Goal: Task Accomplishment & Management: Manage account settings

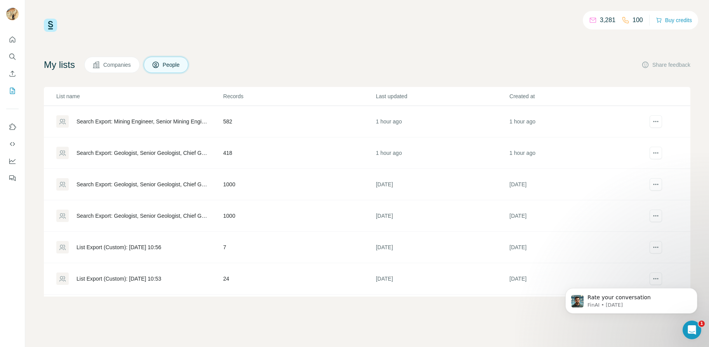
click at [173, 120] on div "Search Export: Mining Engineer, Senior Mining Engineer, Head of Mining, [GEOGRA…" at bounding box center [143, 122] width 134 height 8
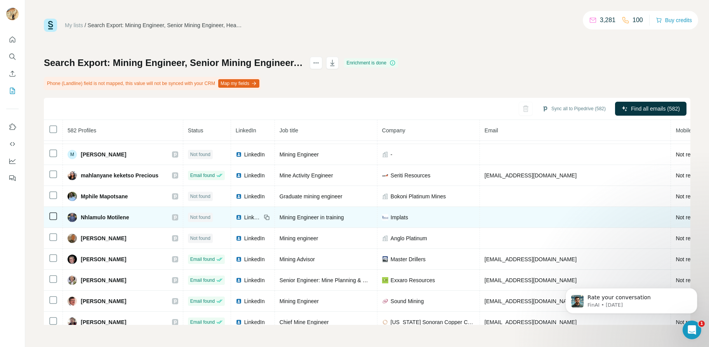
scroll to position [1493, 0]
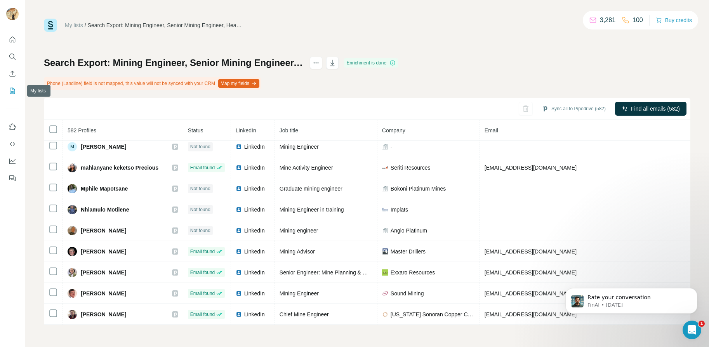
click at [13, 92] on icon "My lists" at bounding box center [13, 90] width 4 height 5
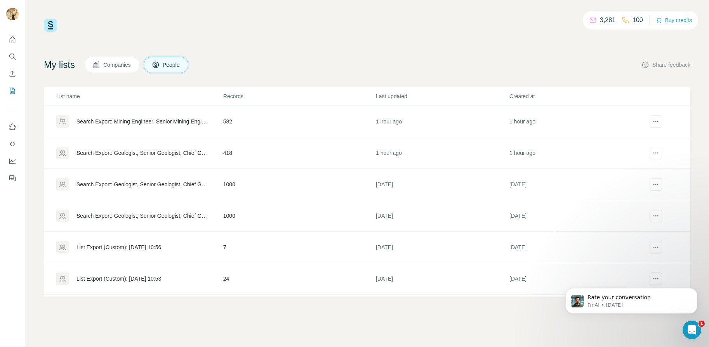
click at [182, 149] on div "Search Export: Geologist, Senior Geologist, Chief Geologist, Resource Geologist…" at bounding box center [139, 153] width 166 height 12
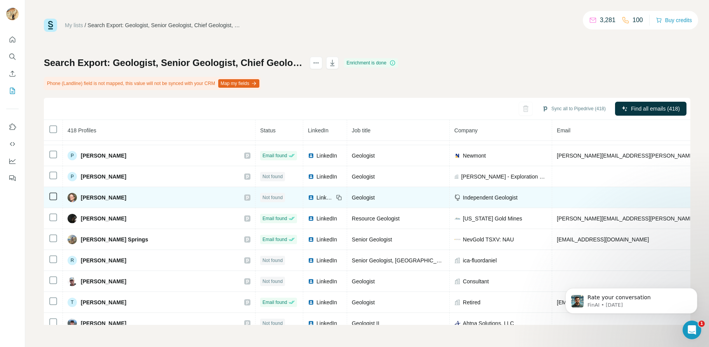
scroll to position [3380, 0]
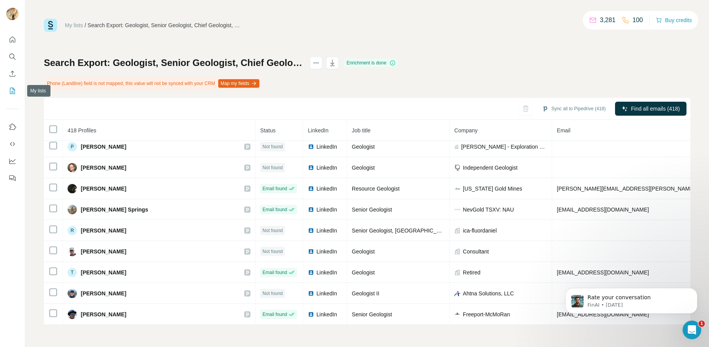
click at [9, 96] on button "My lists" at bounding box center [12, 91] width 12 height 14
